Goal: Information Seeking & Learning: Learn about a topic

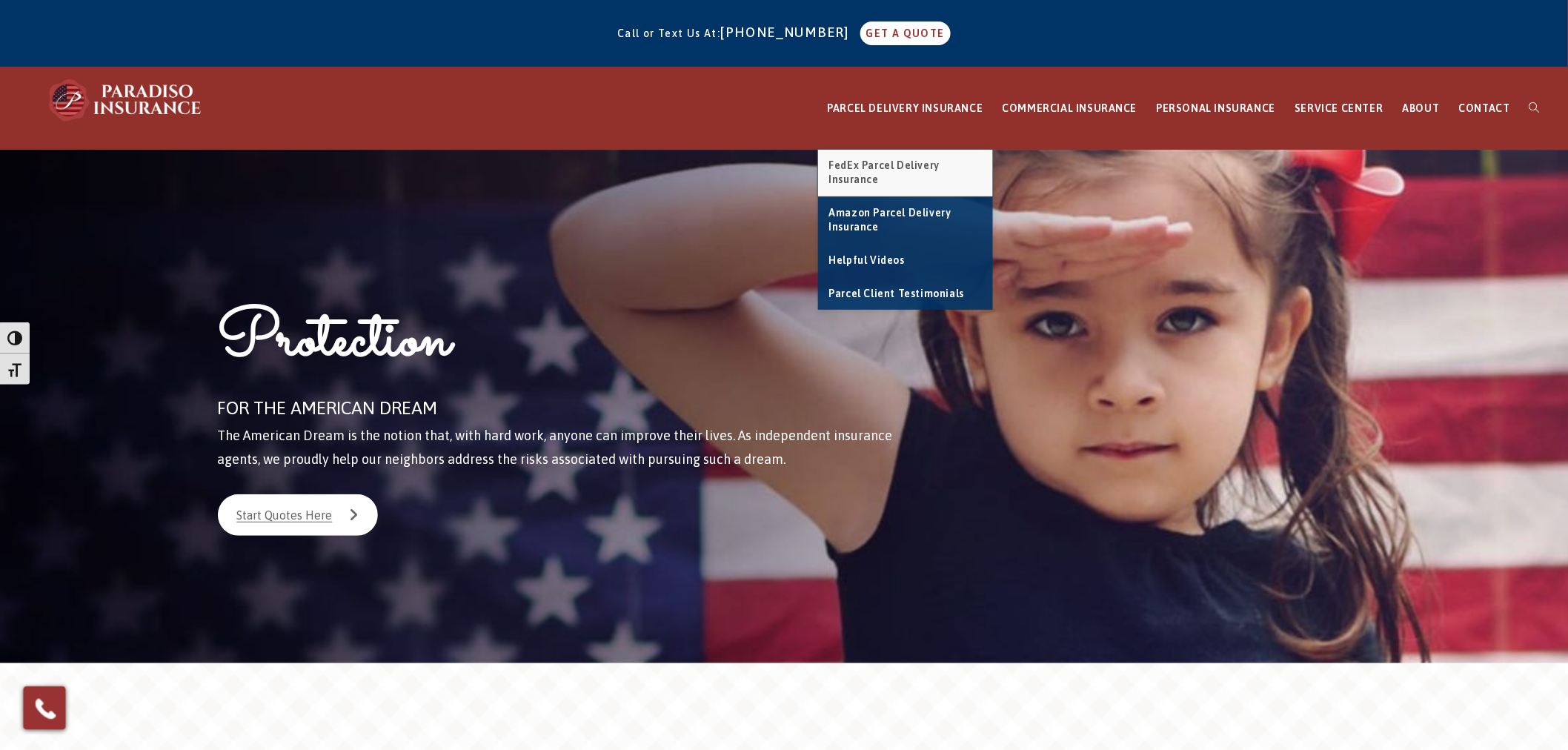
click at [900, 172] on link "FedEx Parcel Delivery Insurance" at bounding box center [906, 173] width 175 height 47
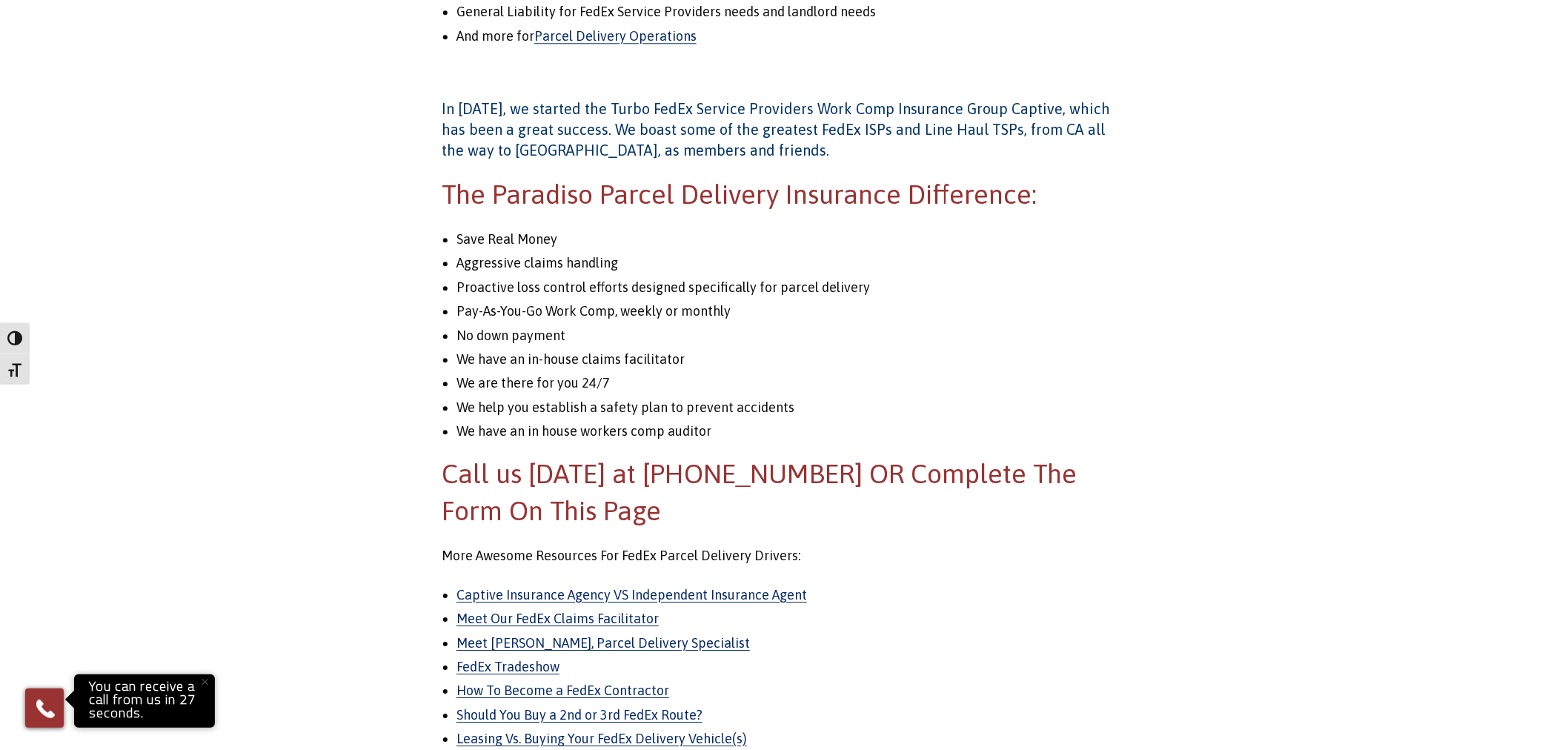
scroll to position [1647, 0]
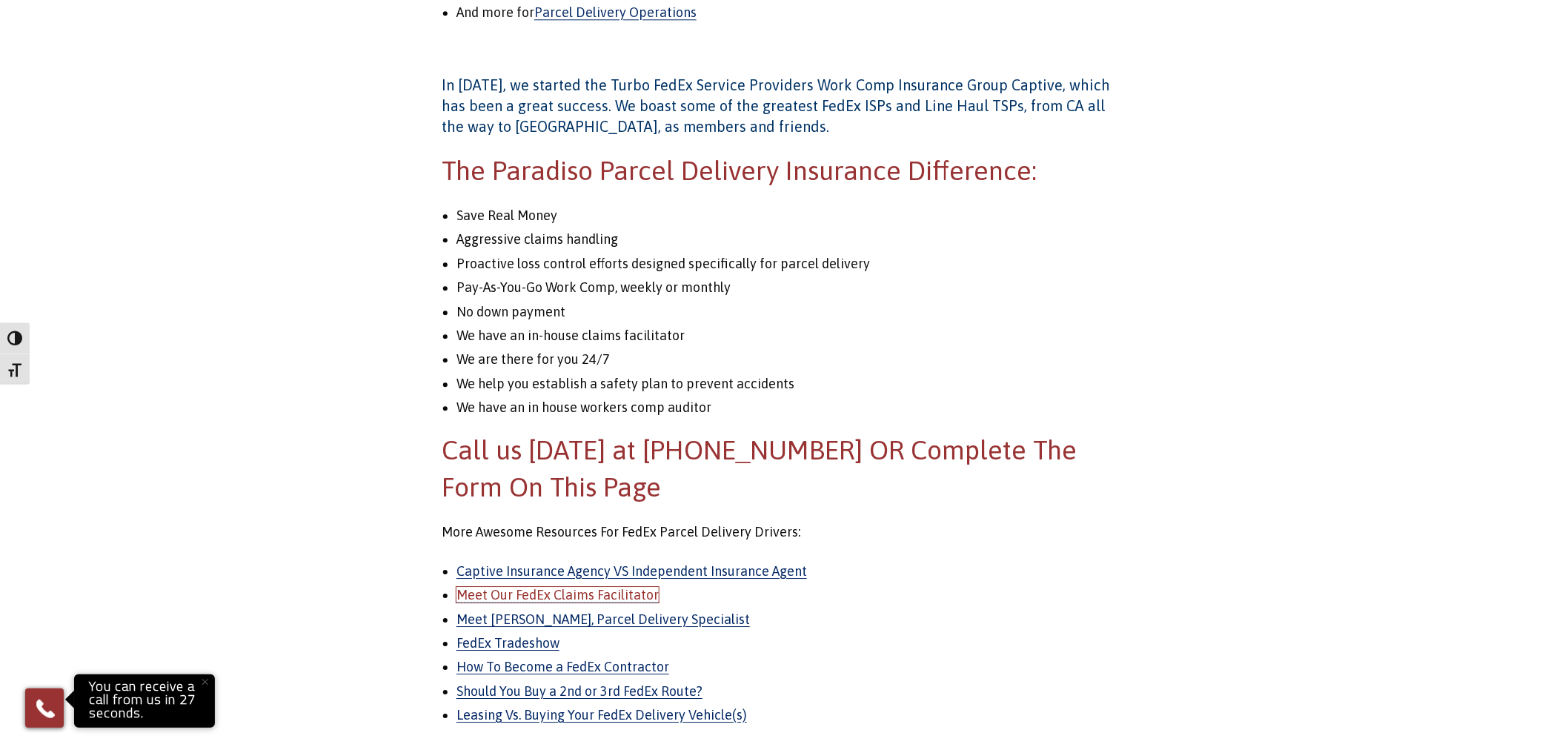
click at [569, 591] on link "Meet Our FedEx Claims Facilitator" at bounding box center [557, 594] width 202 height 16
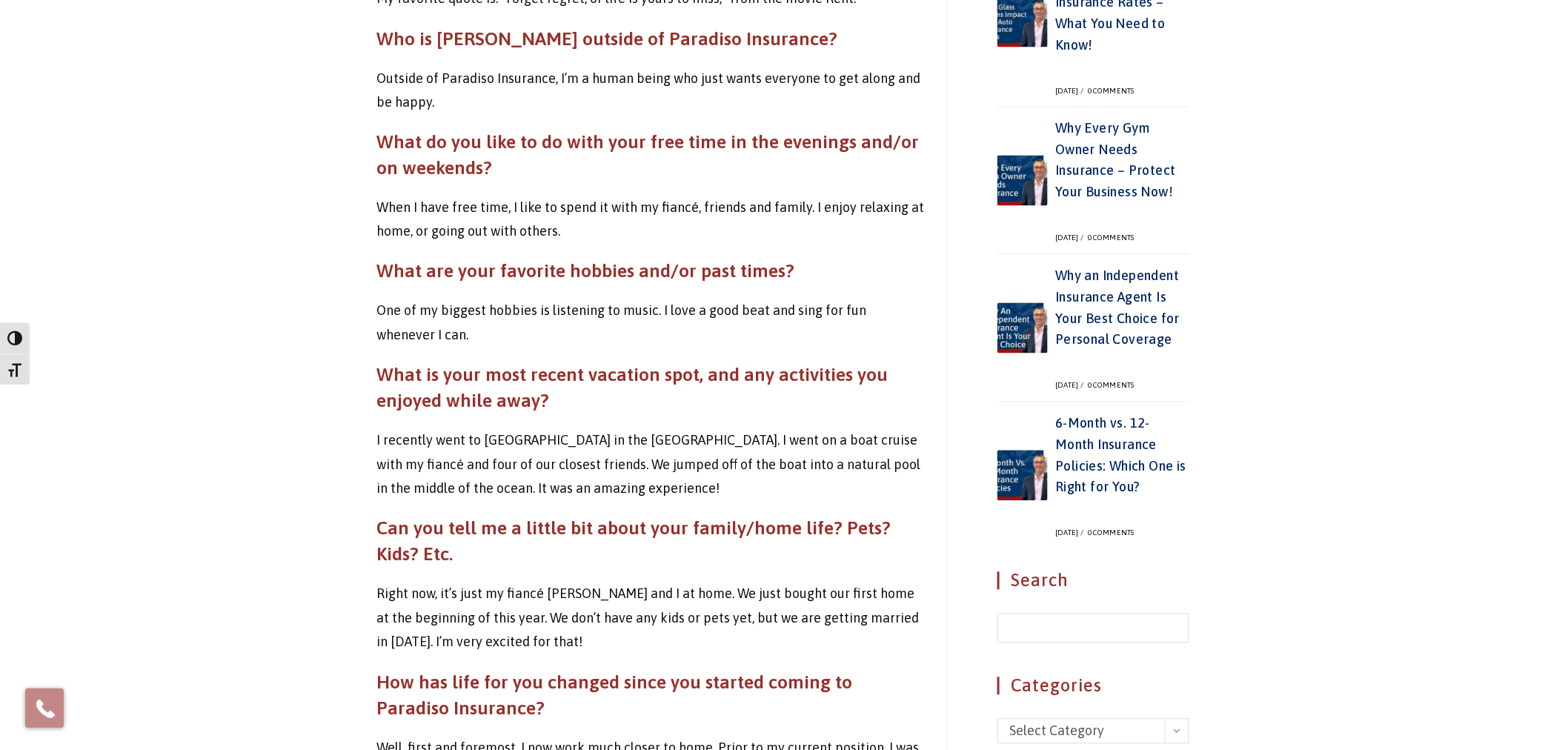
scroll to position [1098, 0]
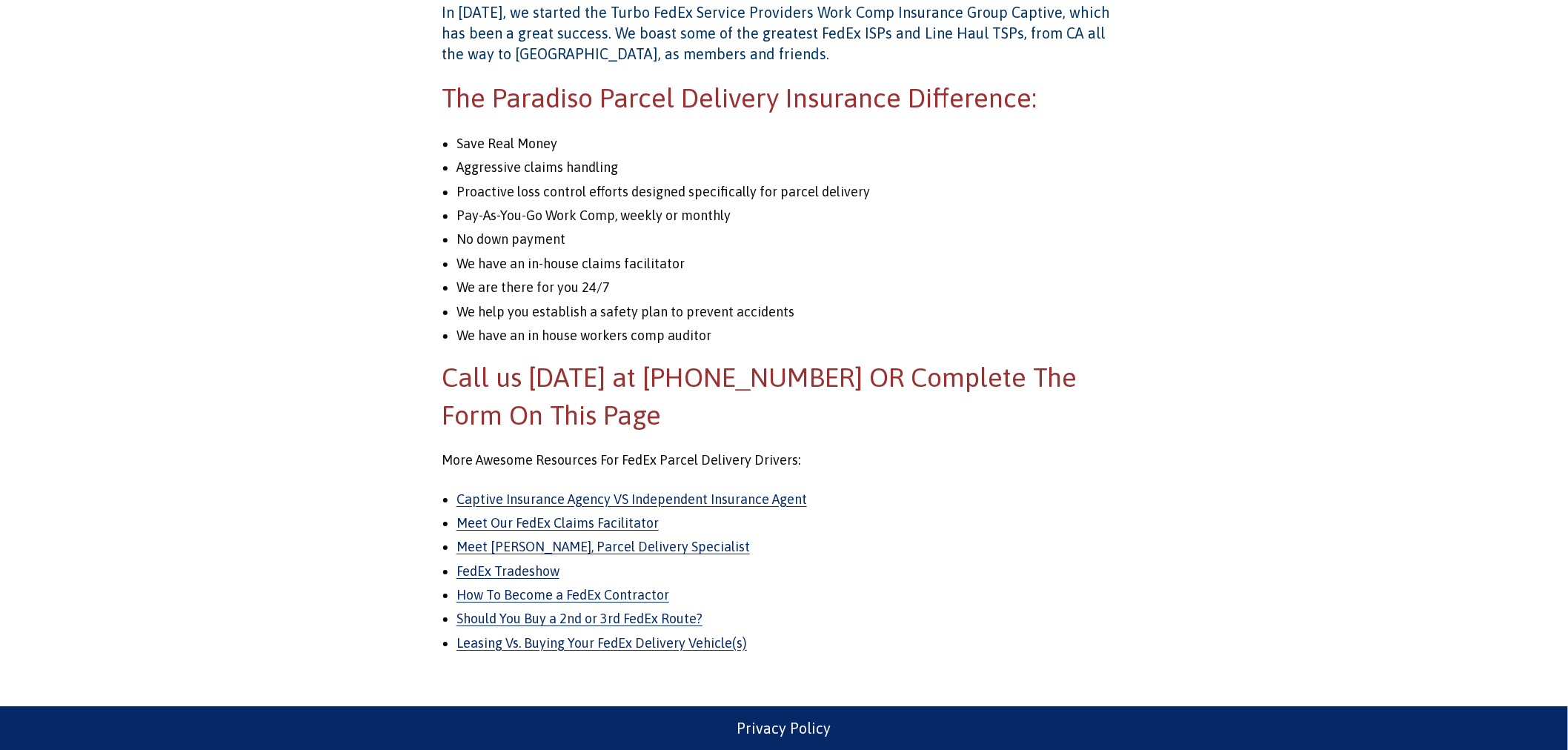
scroll to position [1720, 0]
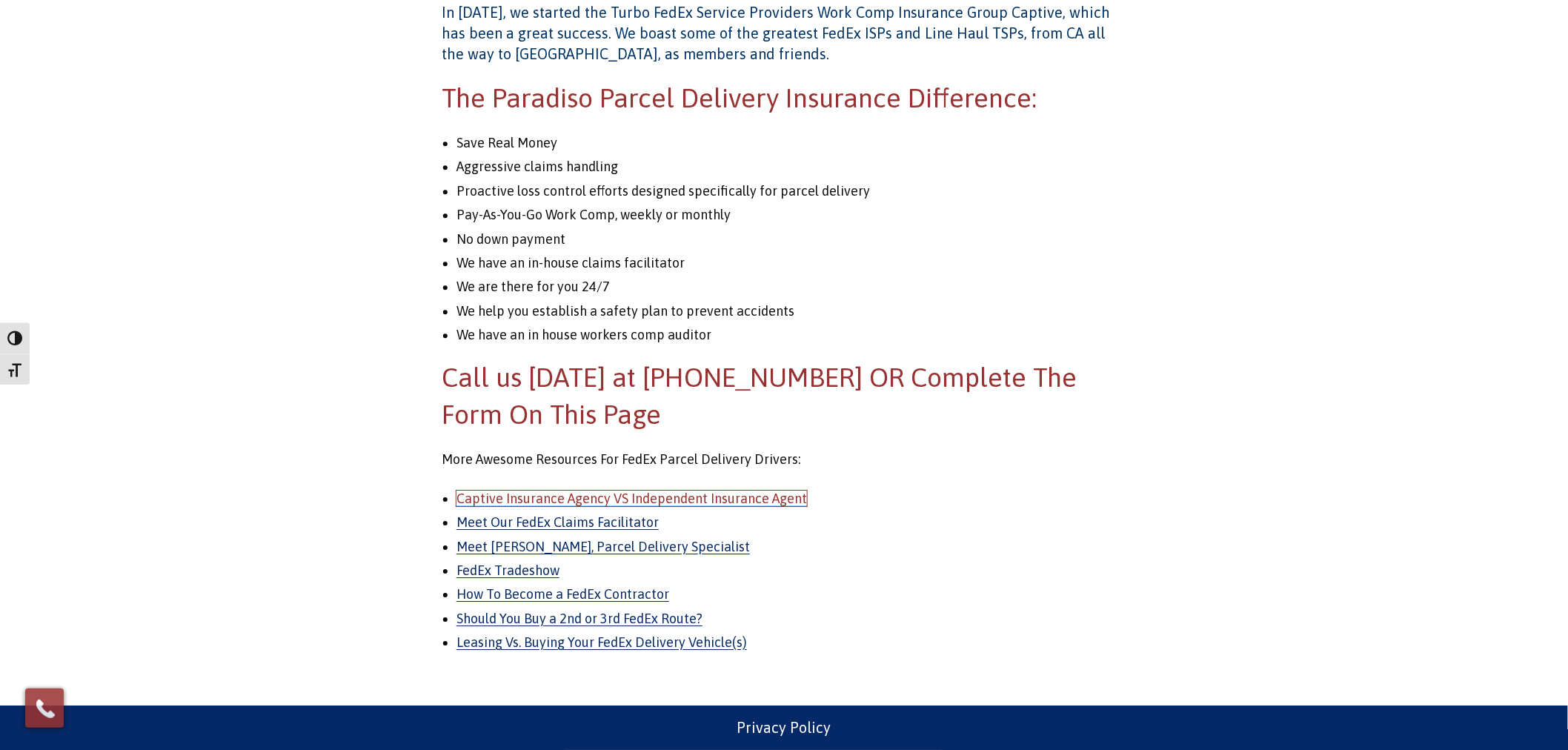
click at [652, 501] on link "Captive Insurance Agency VS Independent Insurance Agent" at bounding box center [631, 498] width 351 height 16
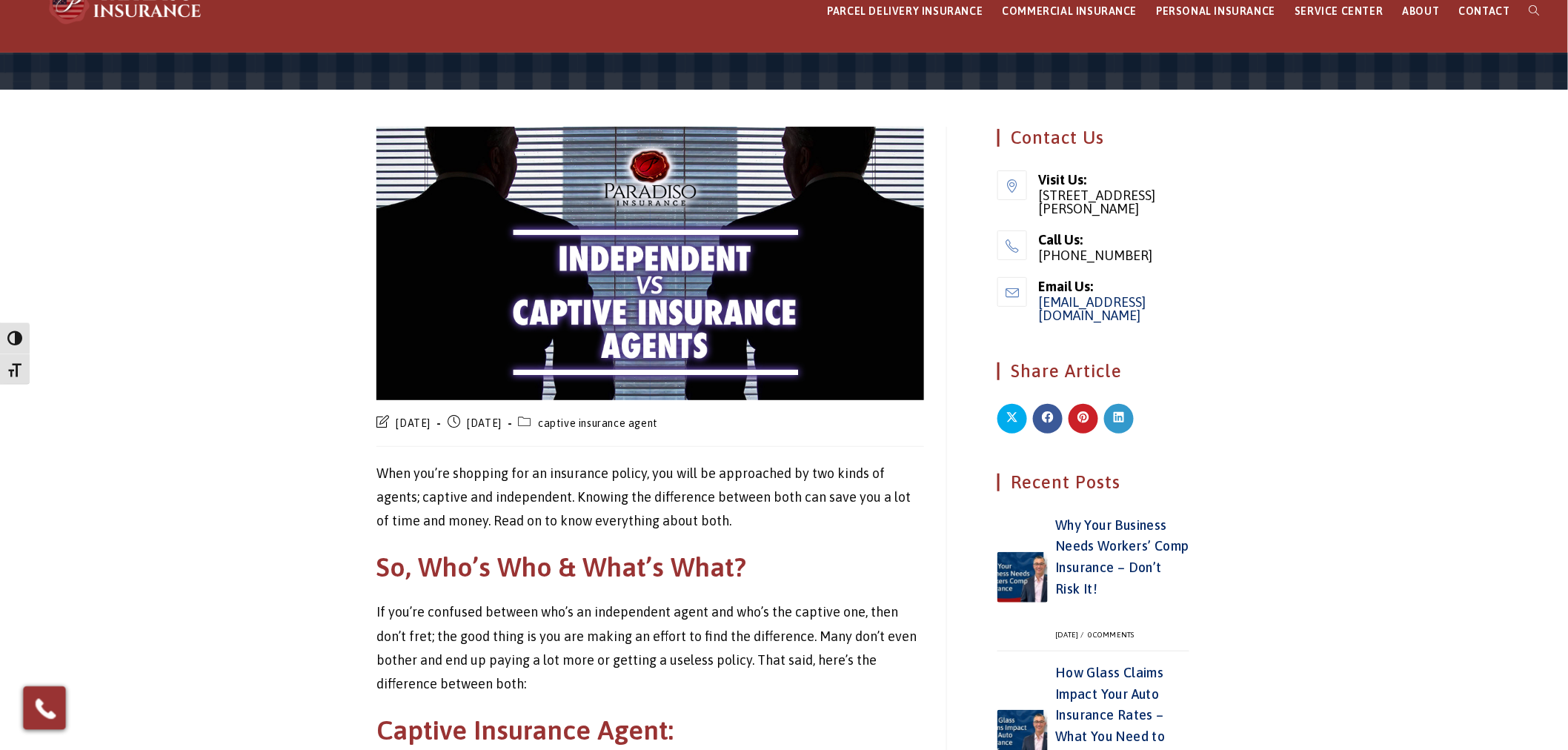
scroll to position [137, 0]
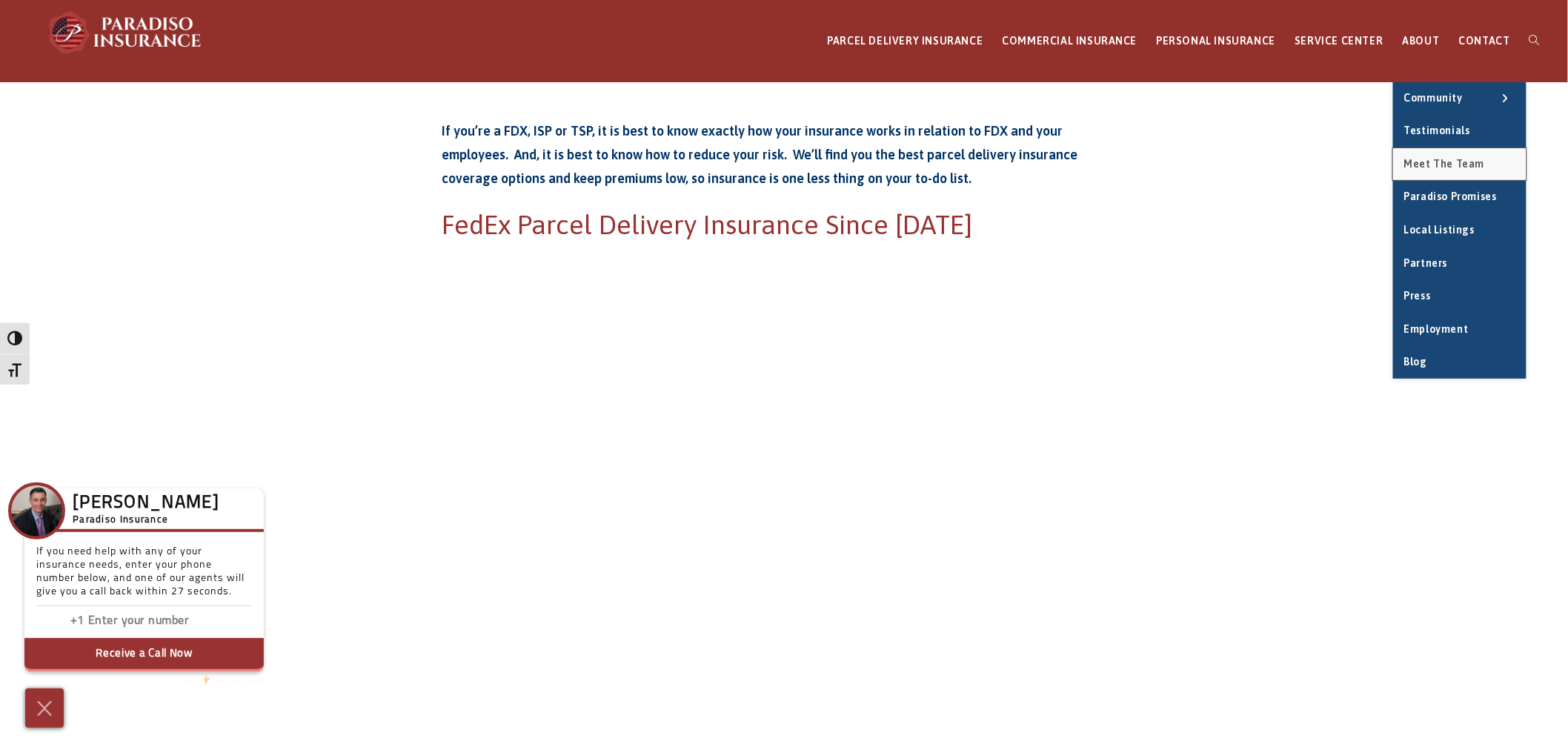
click at [1443, 162] on span "Meet the Team" at bounding box center [1444, 164] width 81 height 12
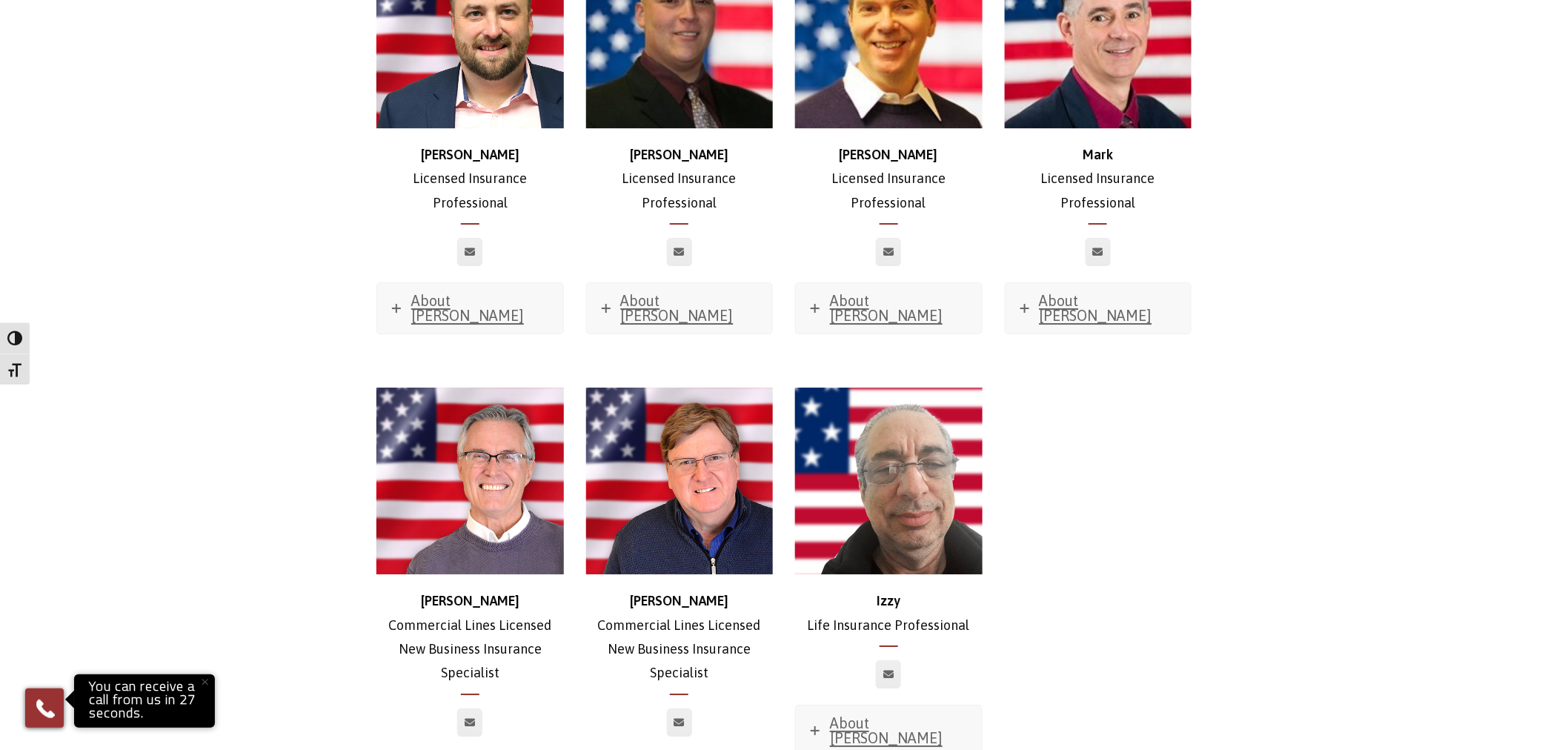
scroll to position [6587, 0]
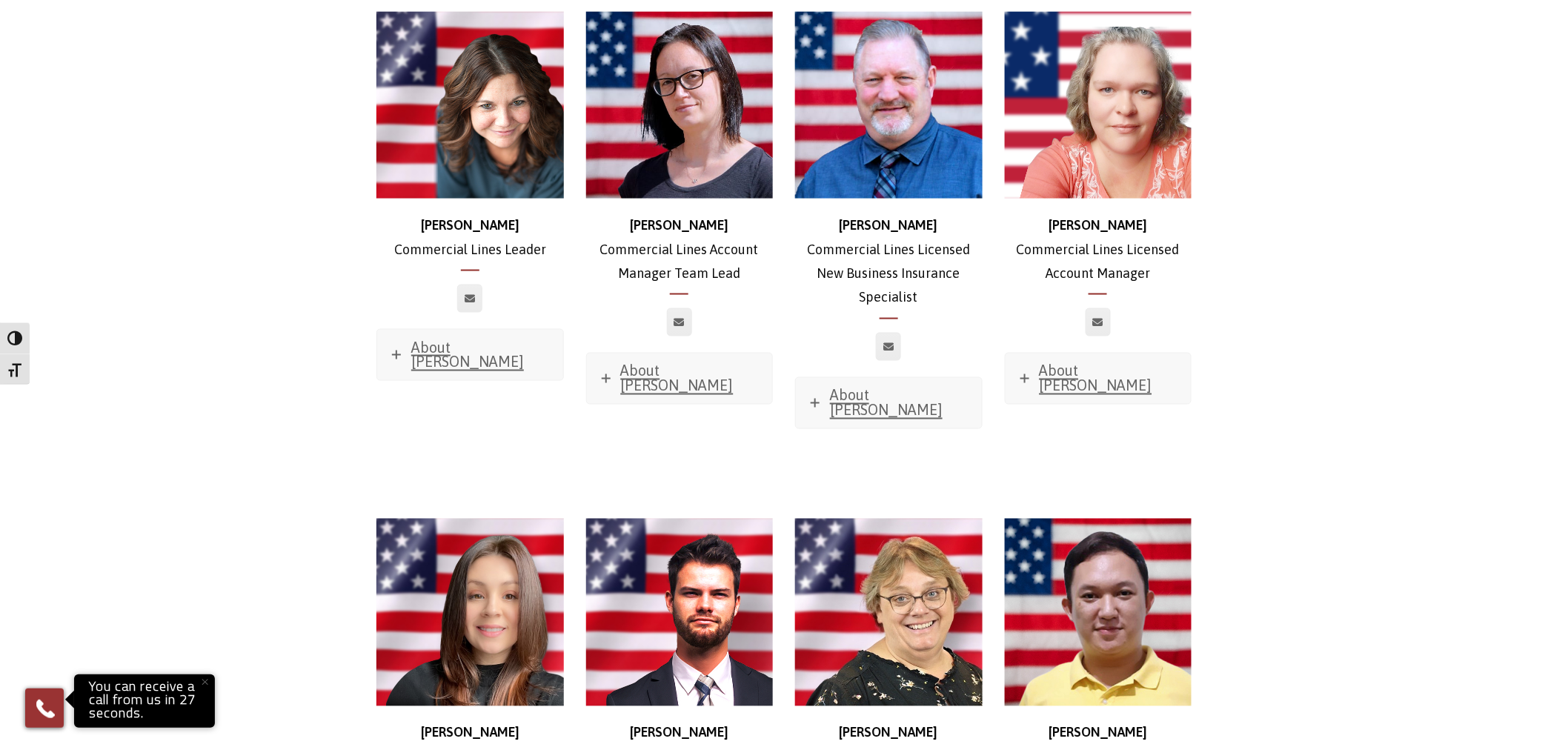
scroll to position [549, 0]
